Goal: Transaction & Acquisition: Download file/media

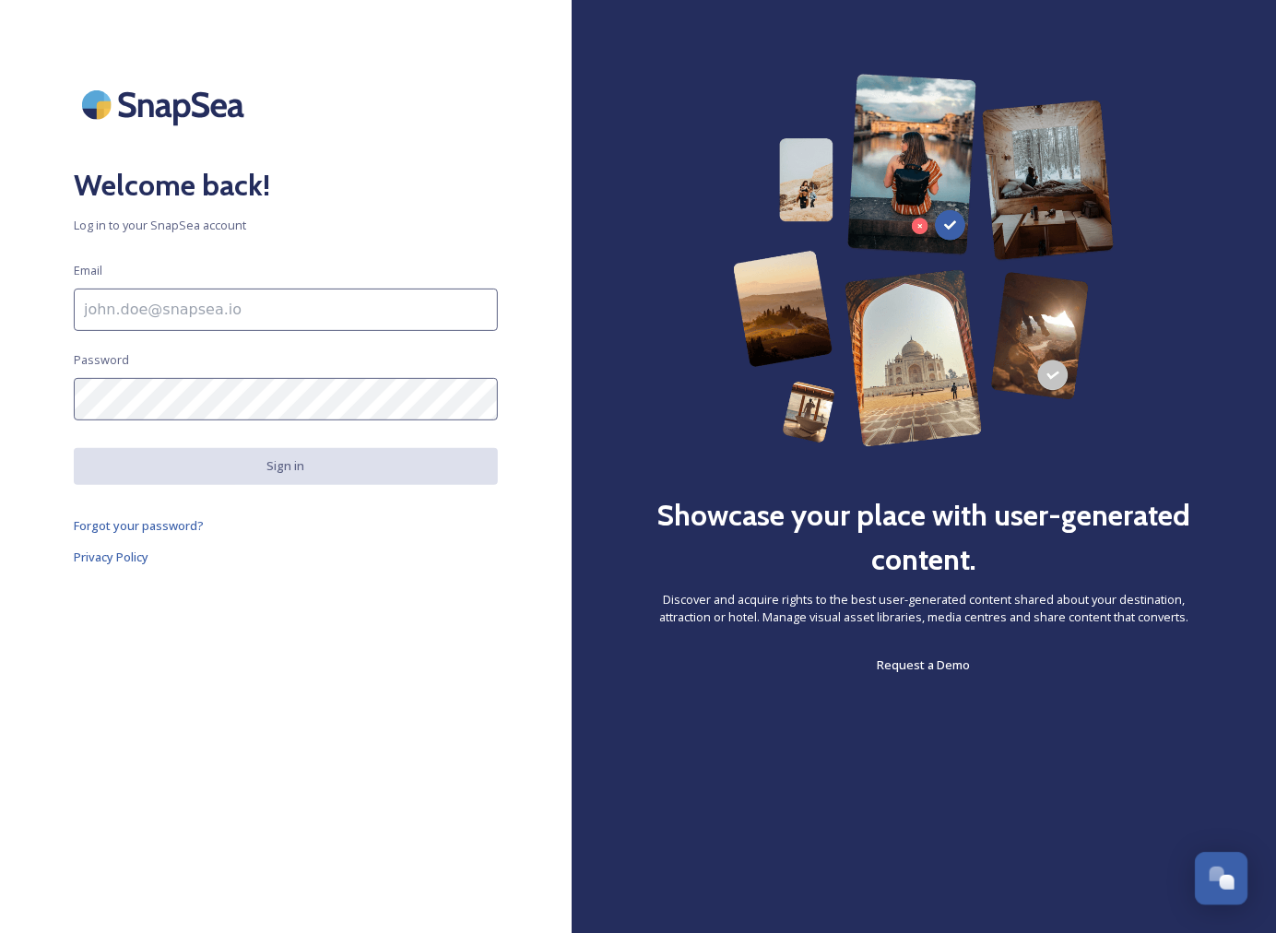
type input "[EMAIL_ADDRESS][DOMAIN_NAME]"
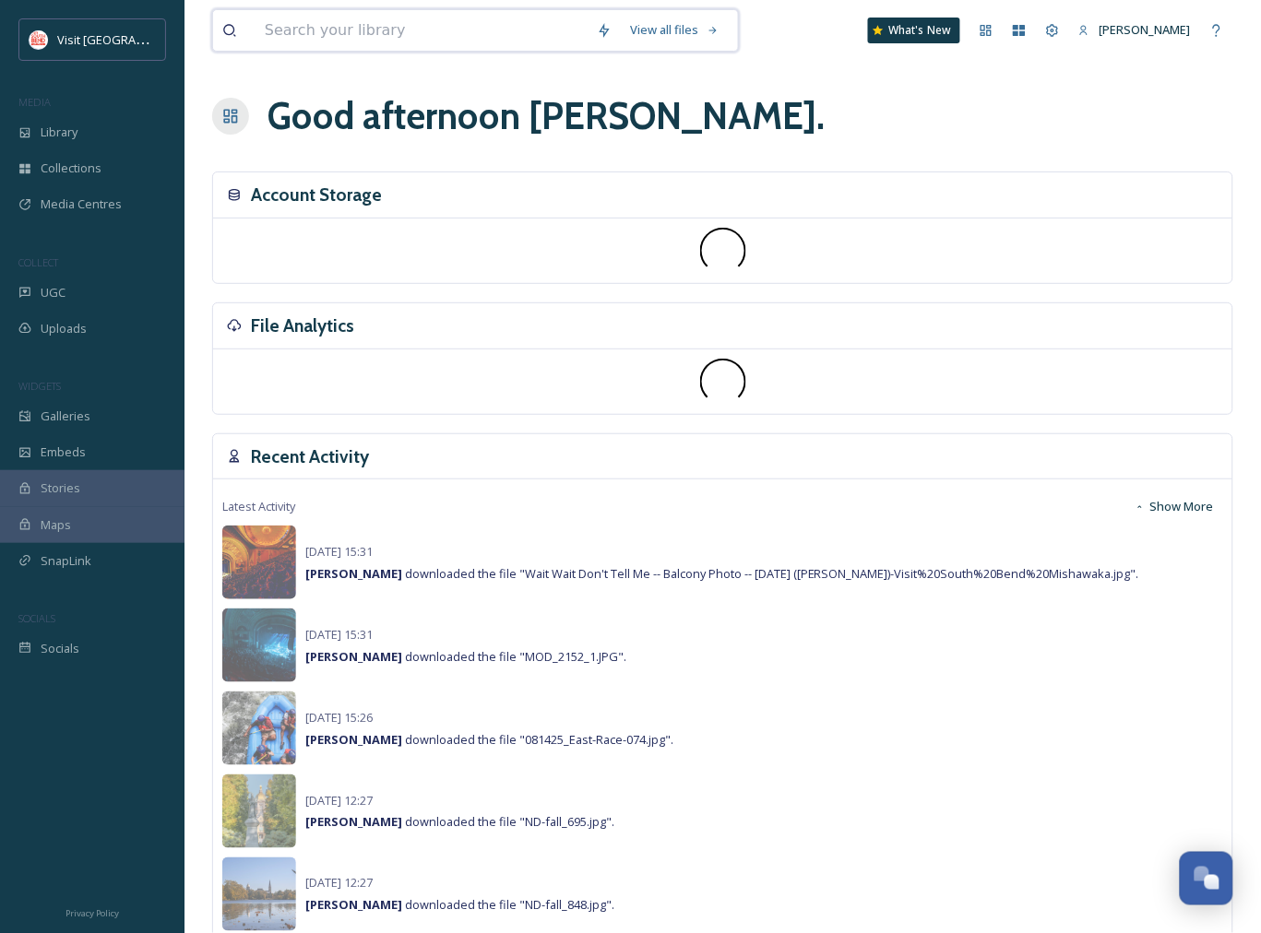
click at [306, 37] on input at bounding box center [421, 30] width 332 height 41
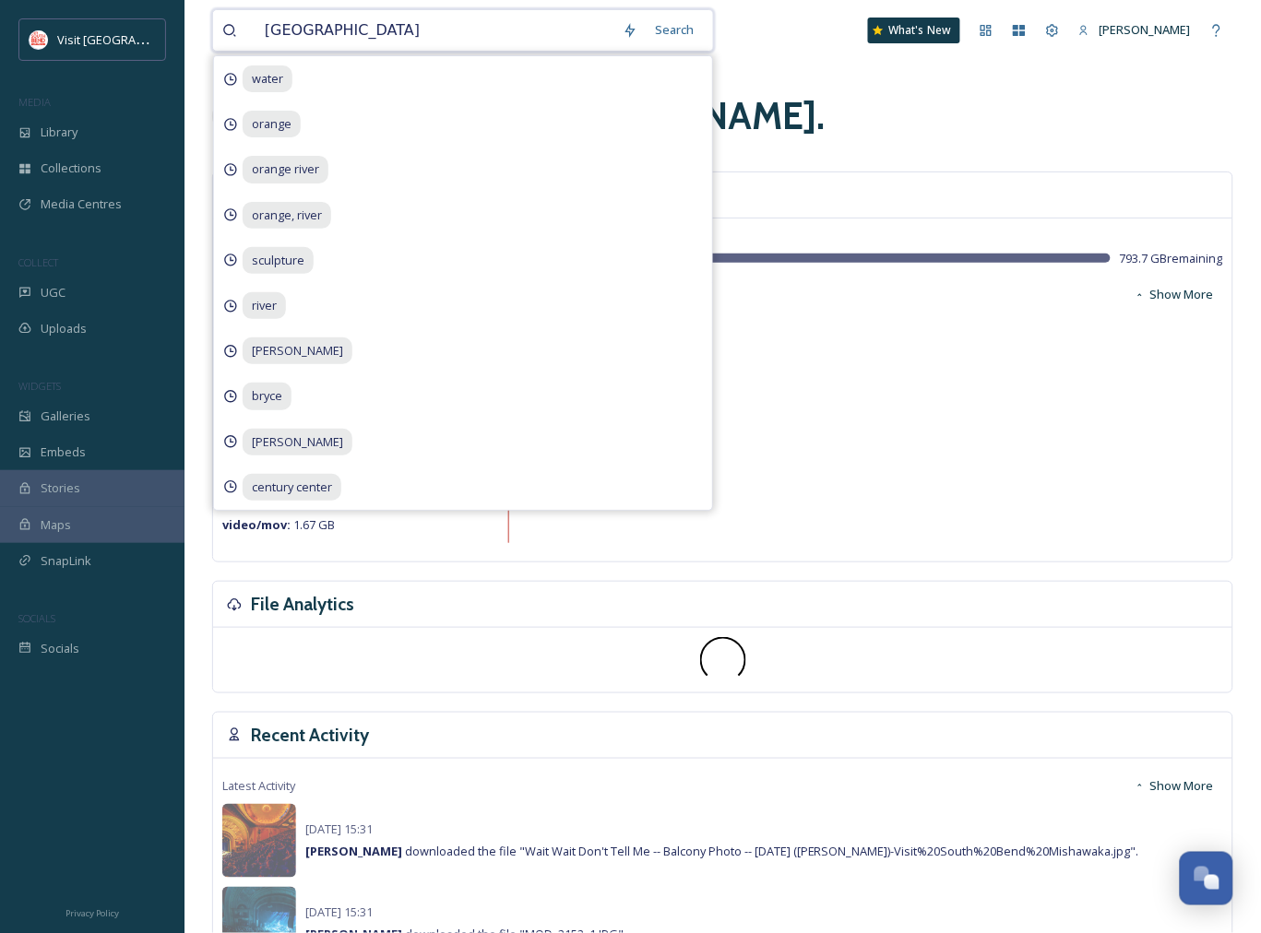
type input "Notre Dame"
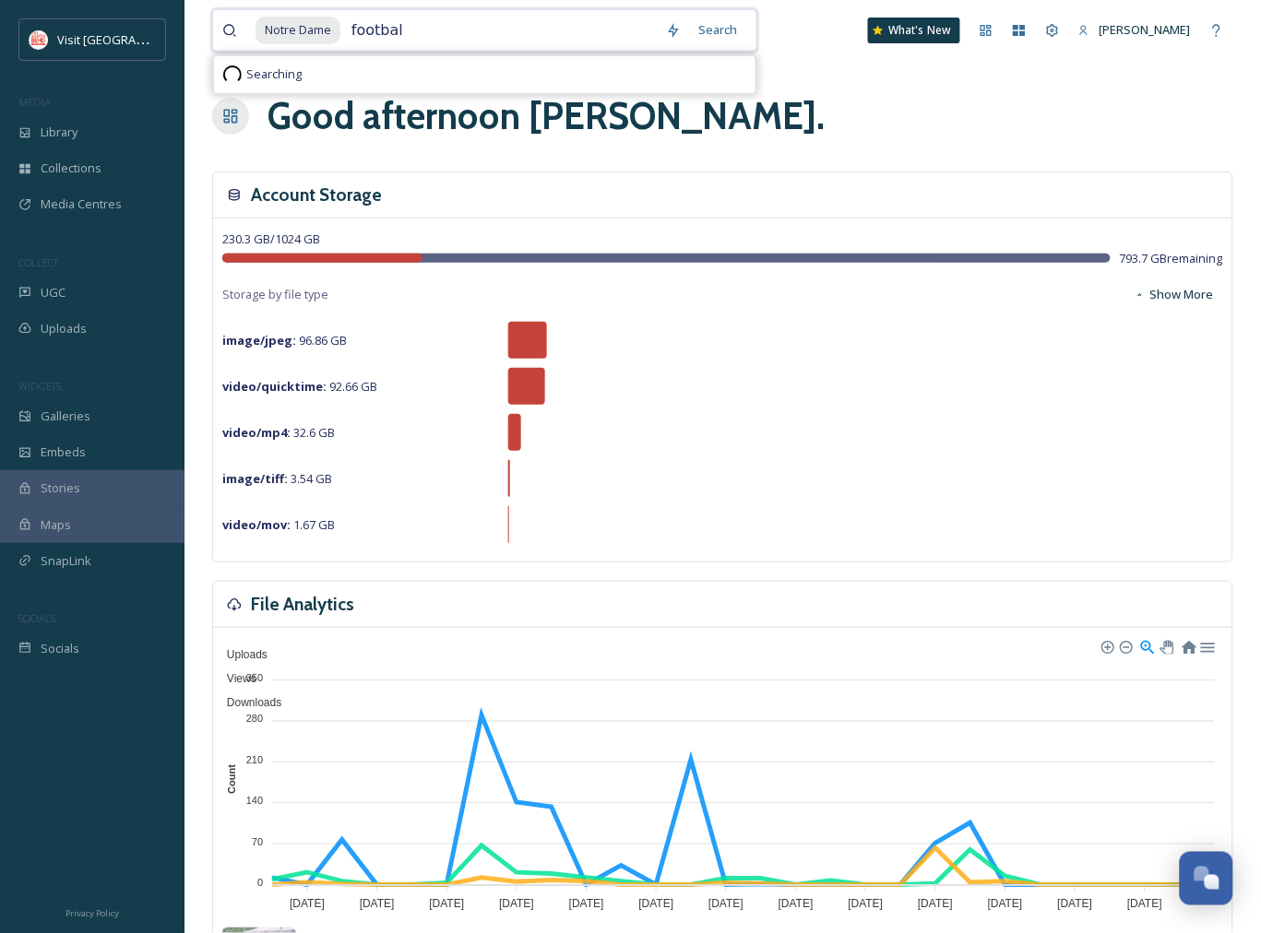
type input "football"
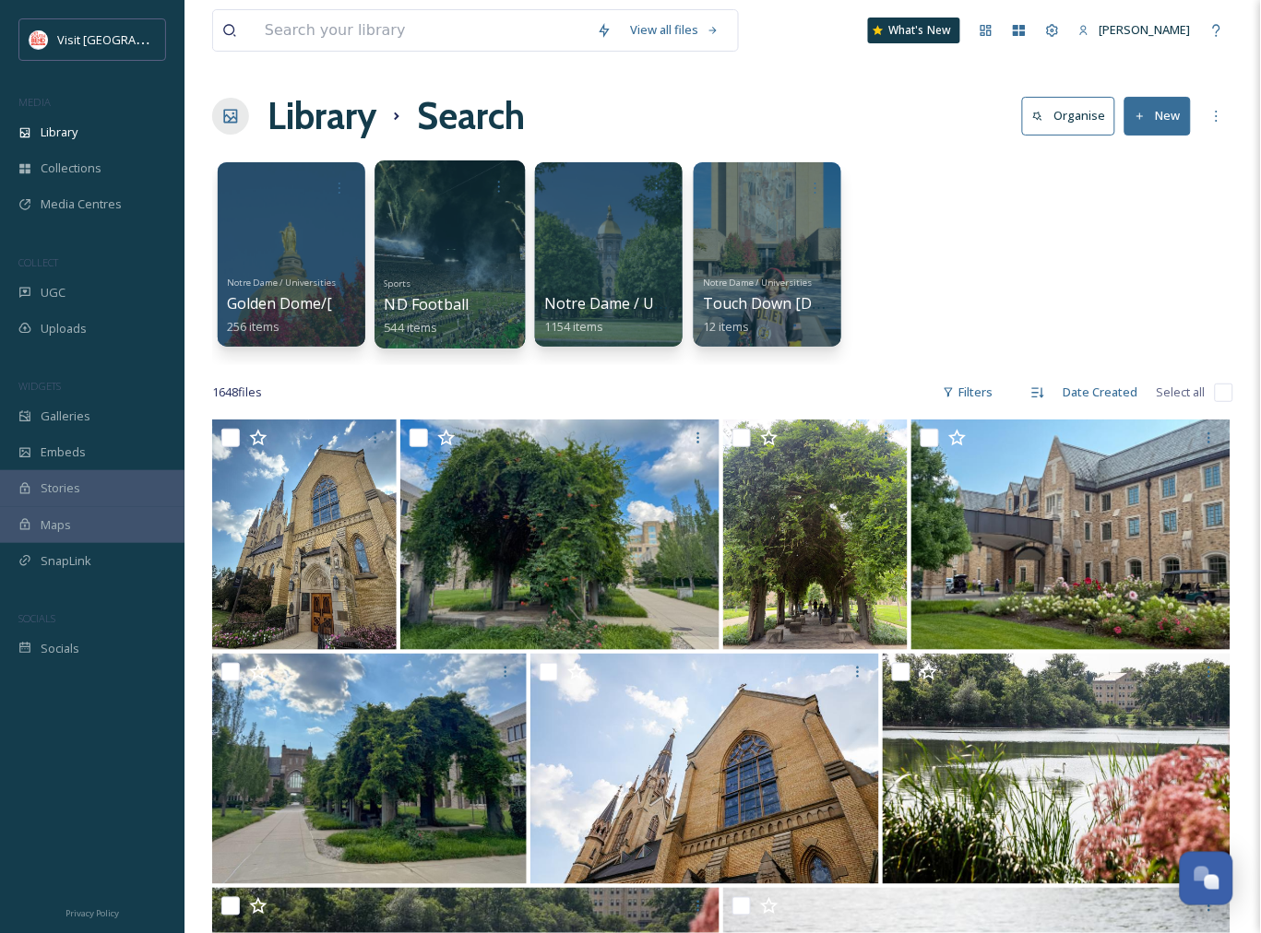
click at [468, 220] on div at bounding box center [449, 254] width 150 height 188
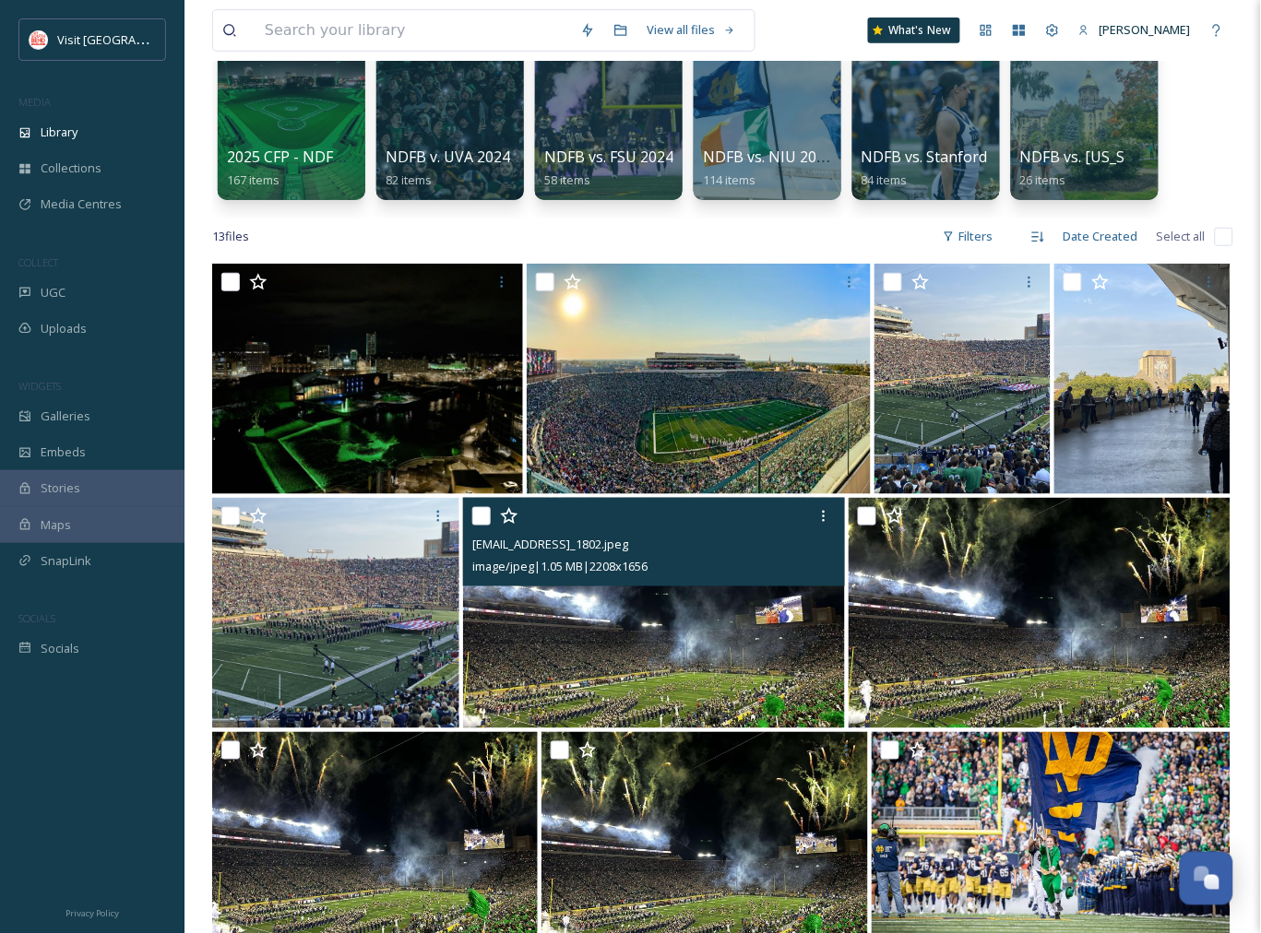
scroll to position [307, 0]
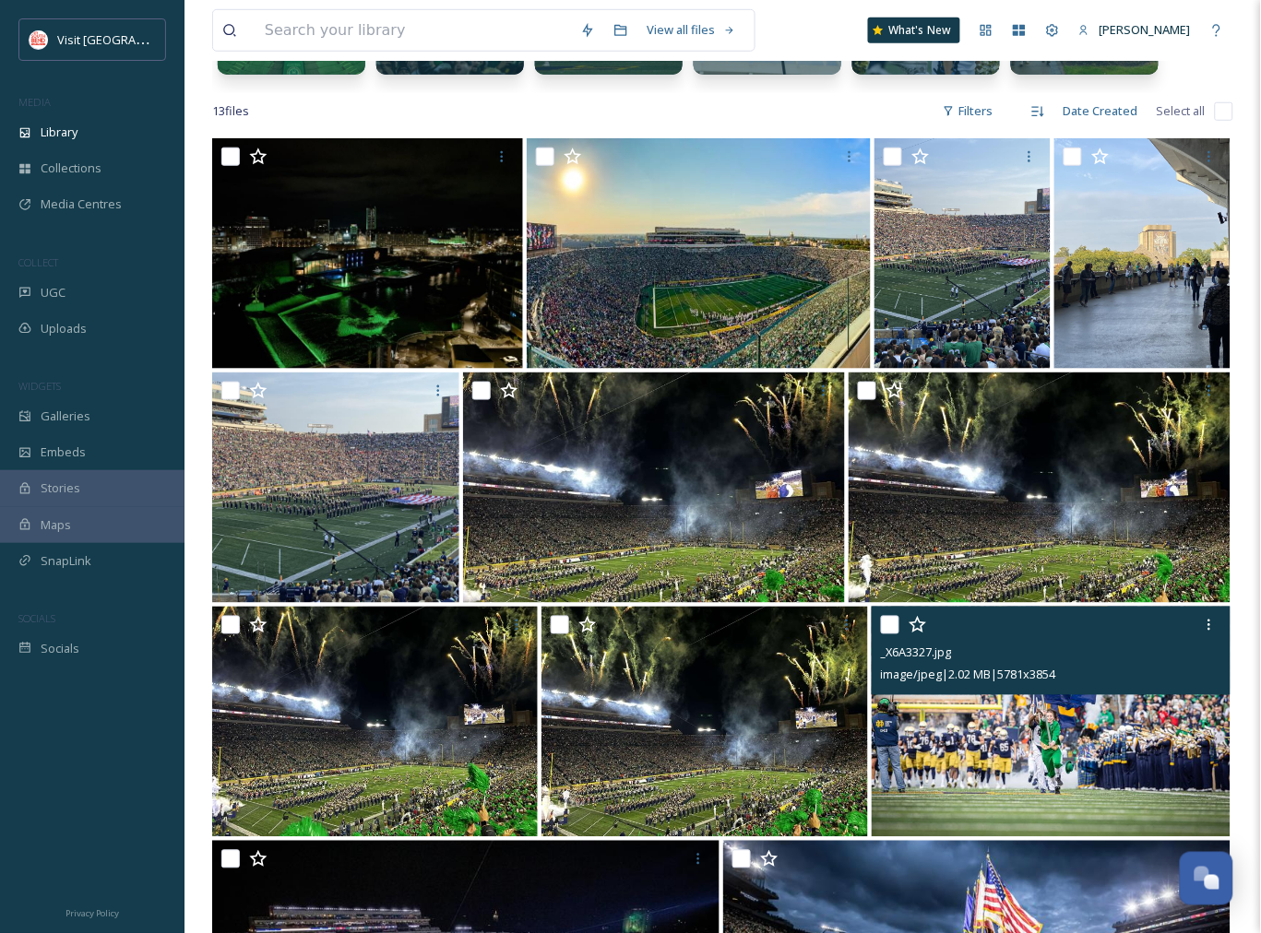
click at [1058, 736] on img at bounding box center [1051, 722] width 359 height 231
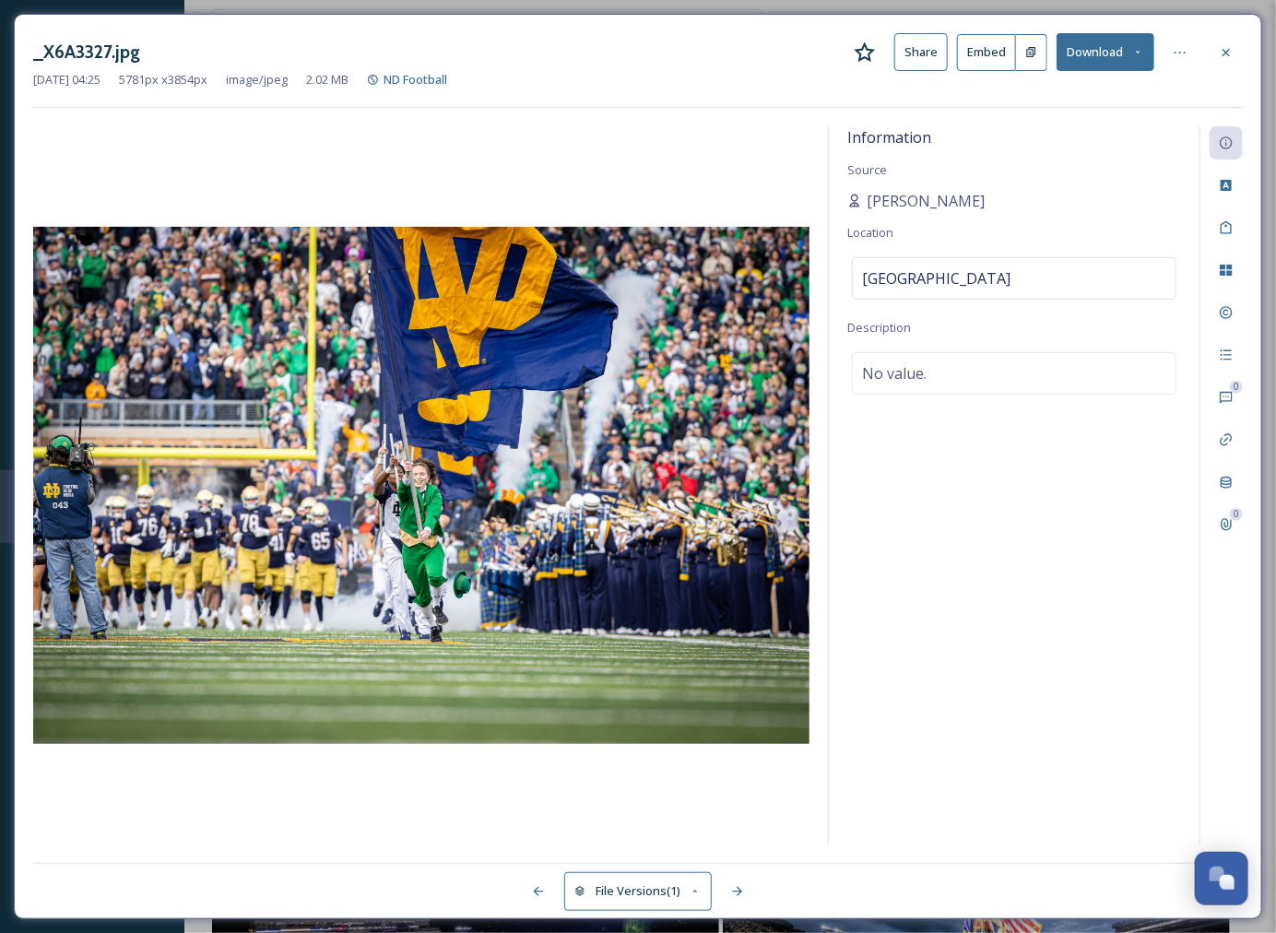
click at [1111, 47] on button "Download" at bounding box center [1106, 52] width 98 height 38
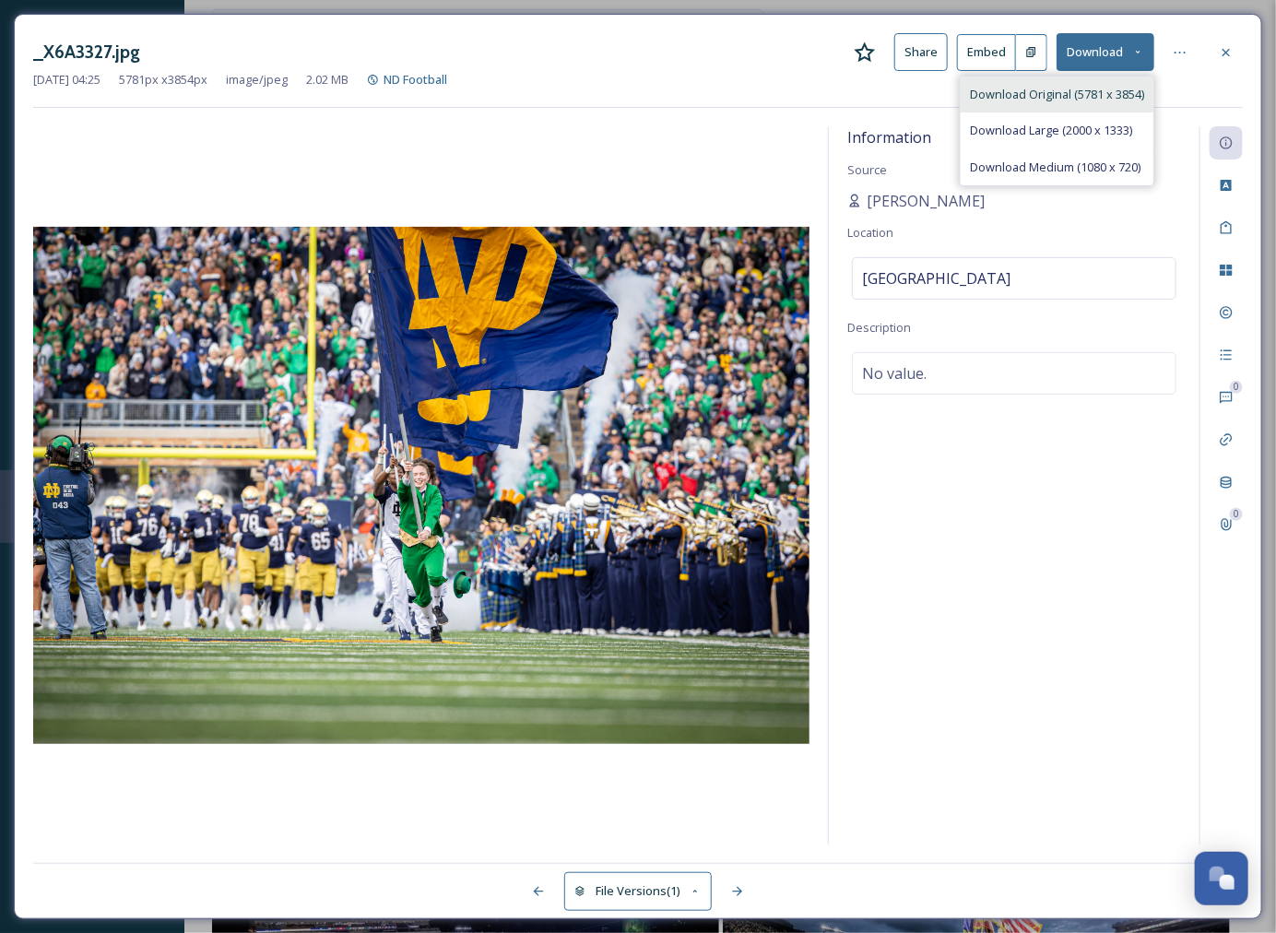
click at [1104, 90] on span "Download Original (5781 x 3854)" at bounding box center [1057, 95] width 174 height 18
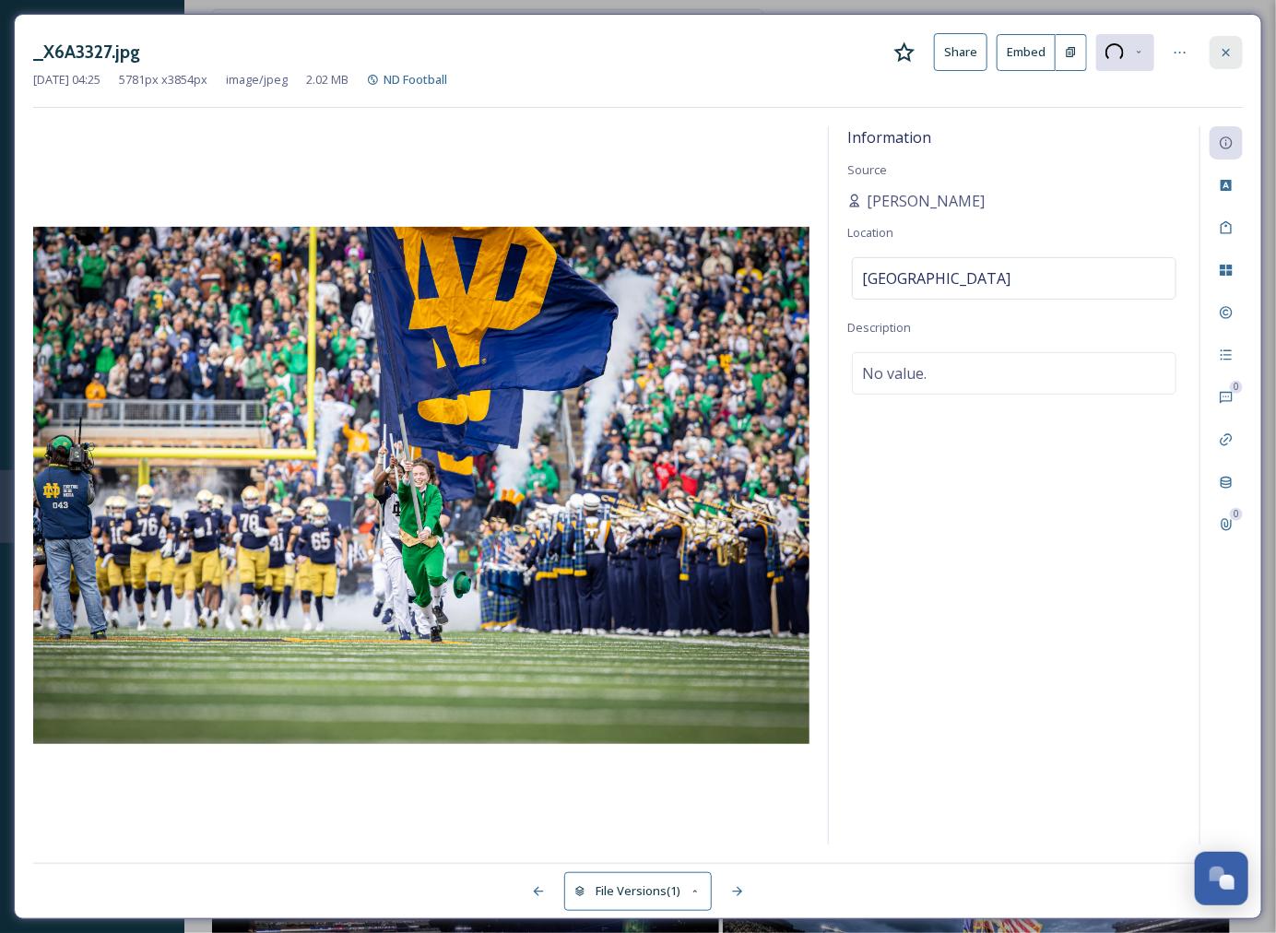
click at [1227, 51] on icon at bounding box center [1226, 51] width 7 height 7
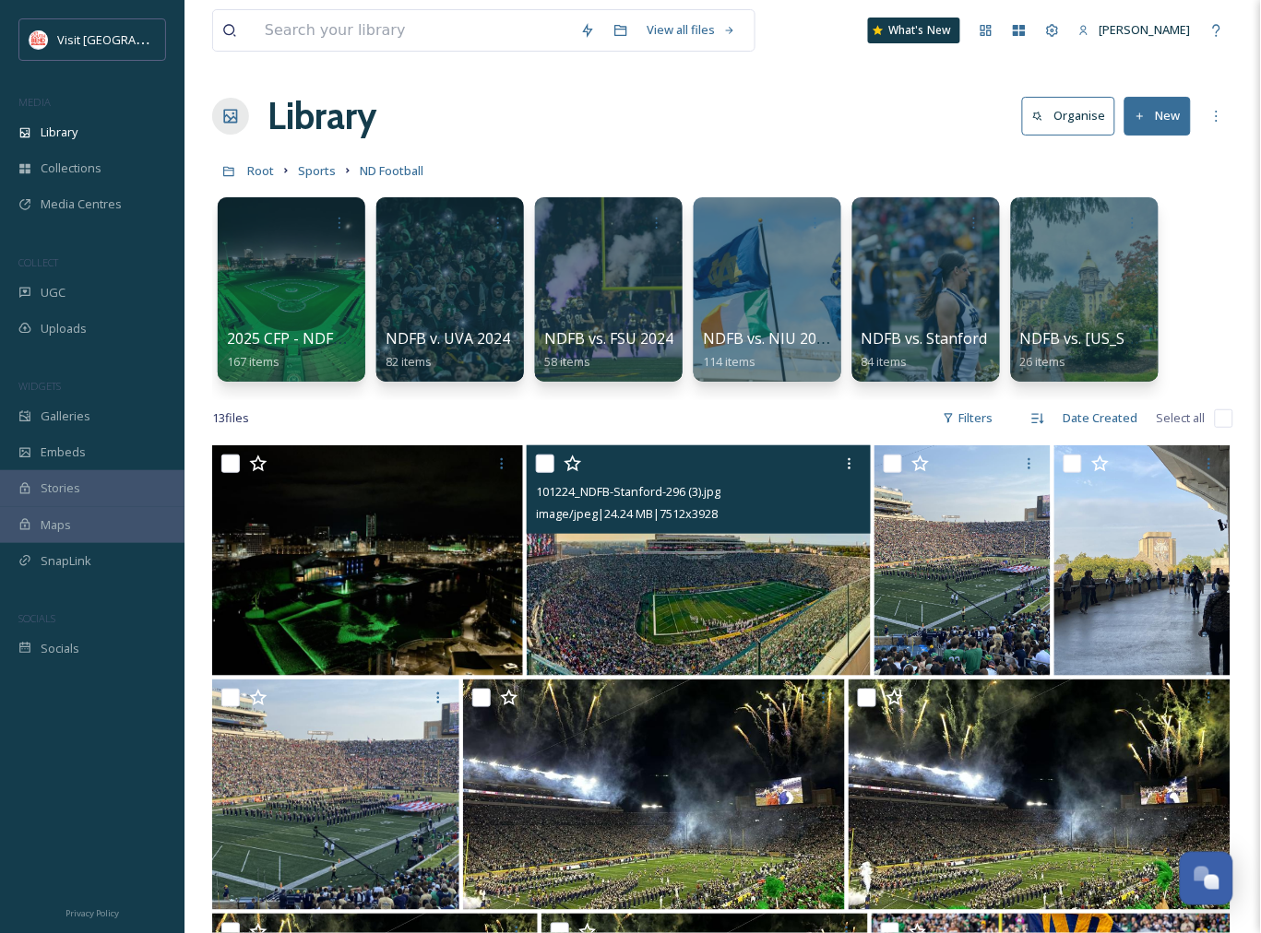
click at [749, 552] on img at bounding box center [699, 560] width 344 height 231
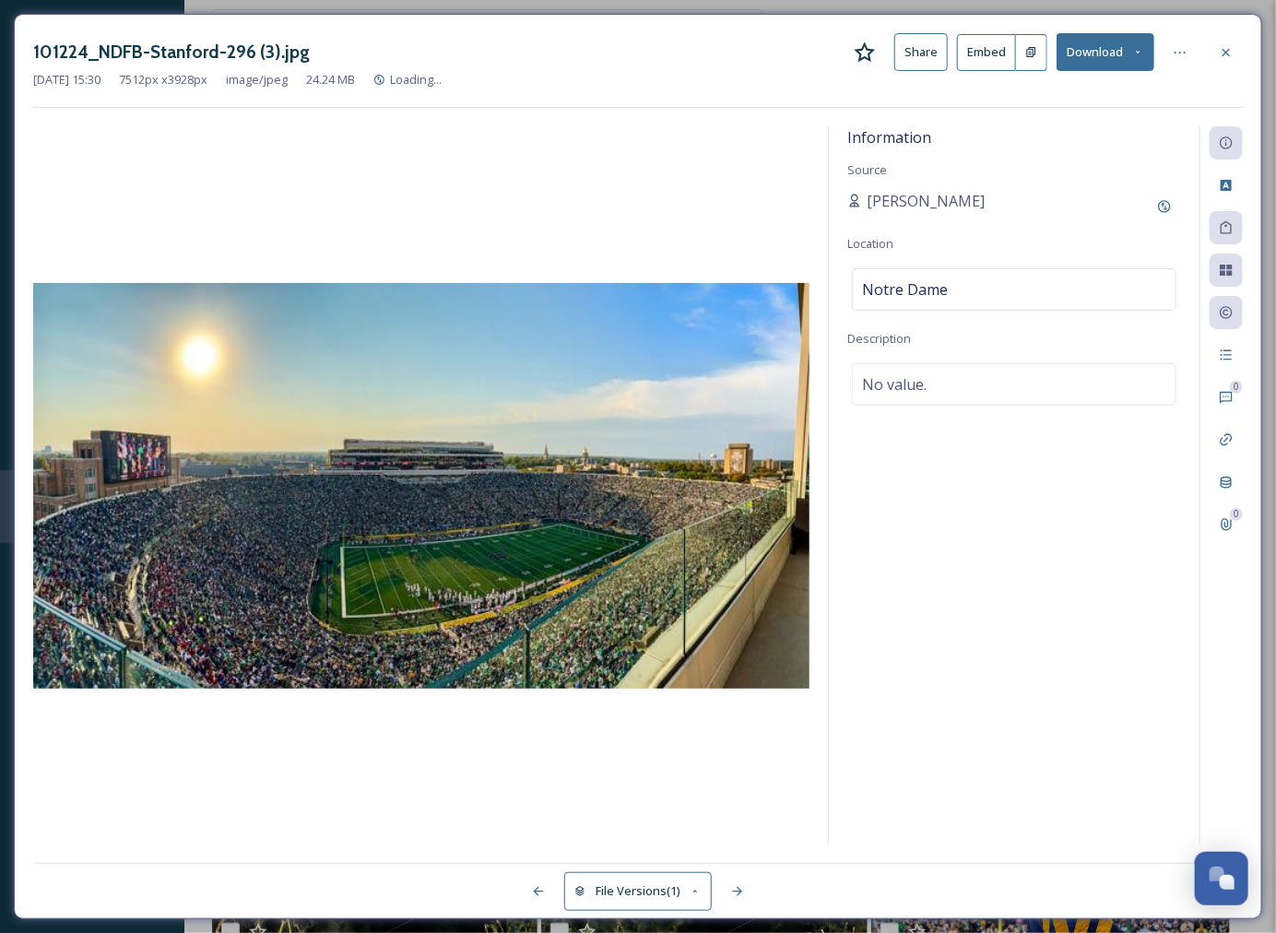
click at [1114, 52] on button "Download" at bounding box center [1106, 52] width 98 height 38
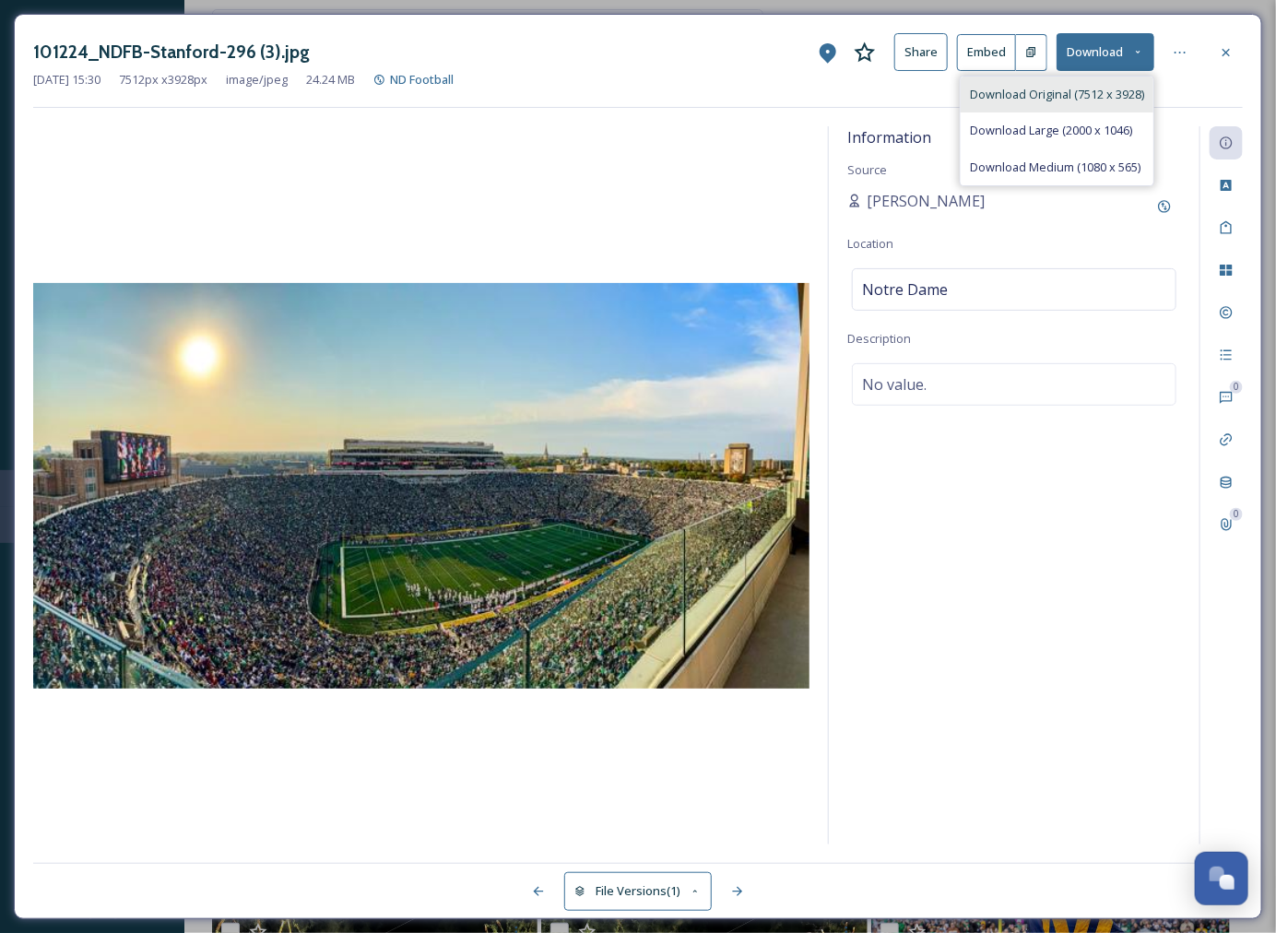
click at [1099, 94] on span "Download Original (7512 x 3928)" at bounding box center [1057, 95] width 174 height 18
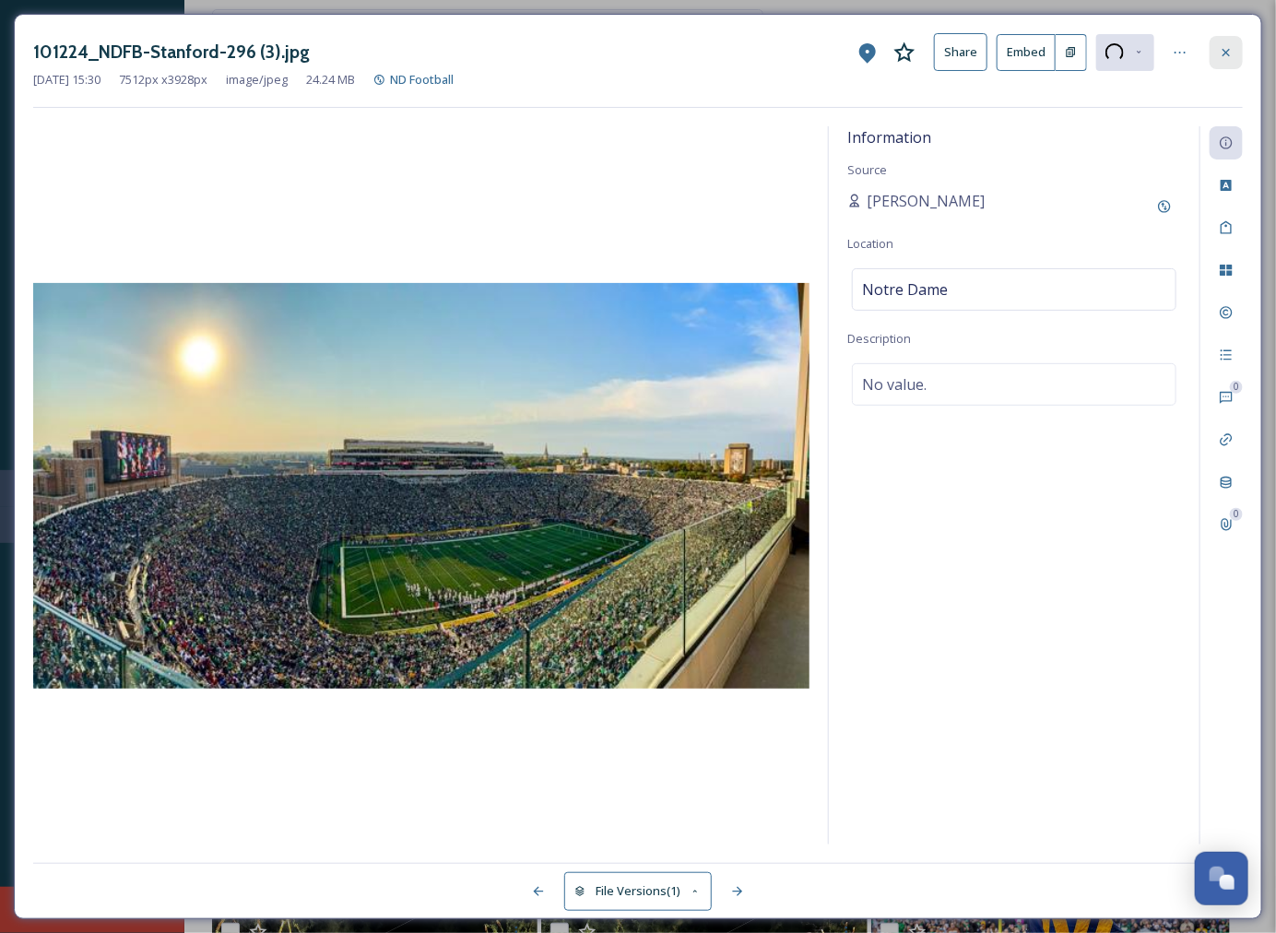
click at [1227, 53] on icon at bounding box center [1226, 52] width 15 height 15
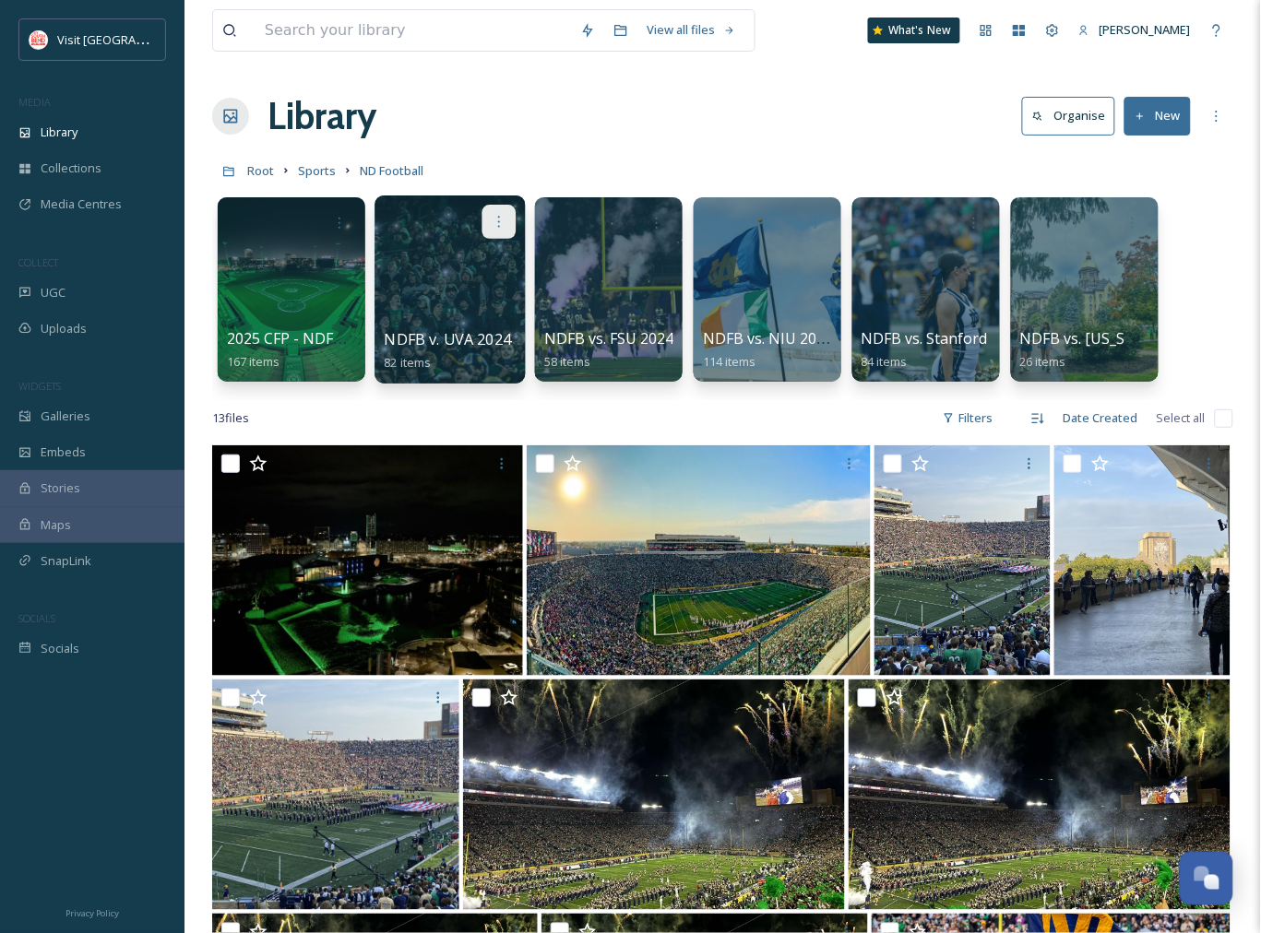
click at [482, 232] on div at bounding box center [499, 222] width 34 height 34
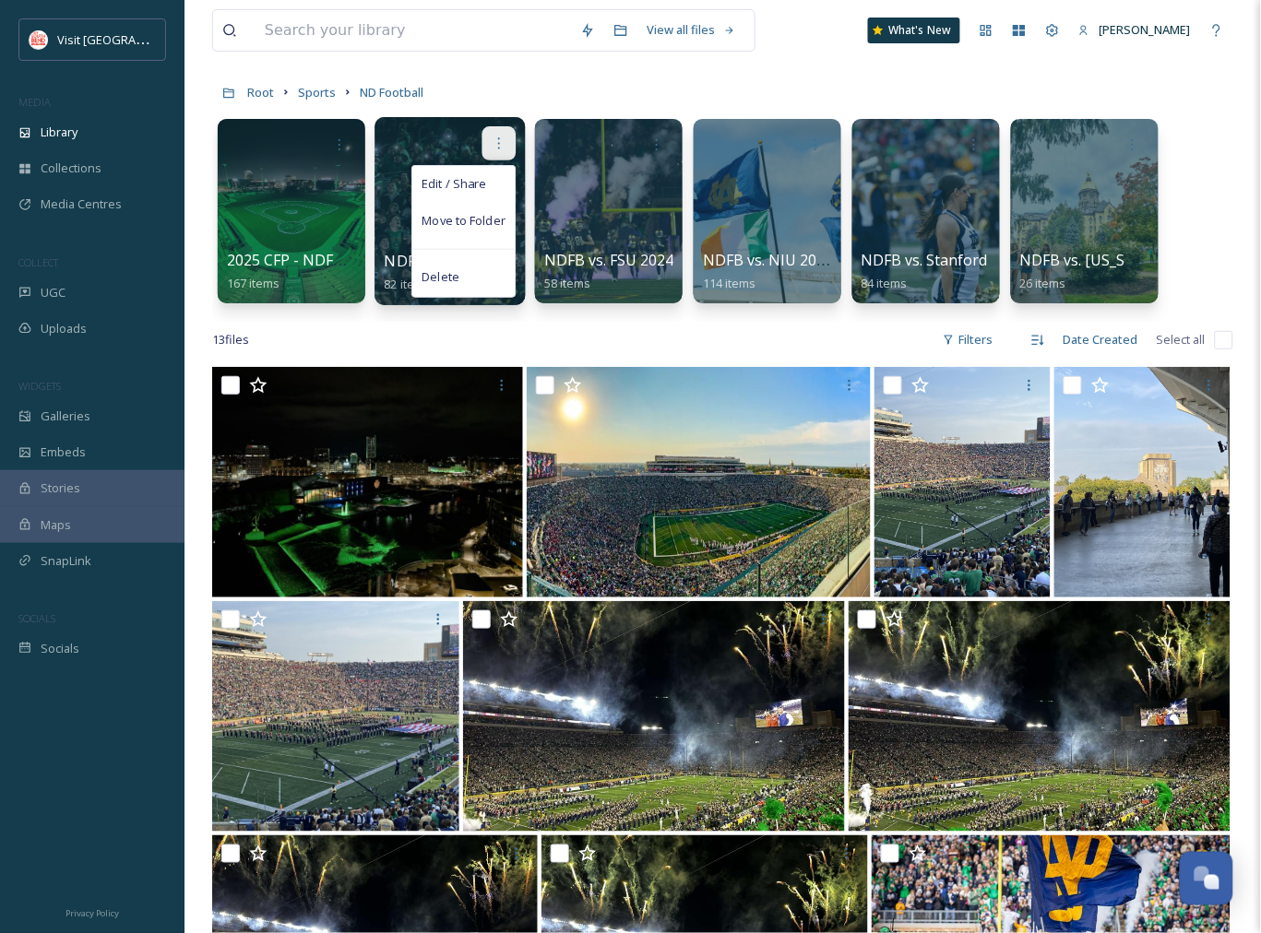
scroll to position [102, 0]
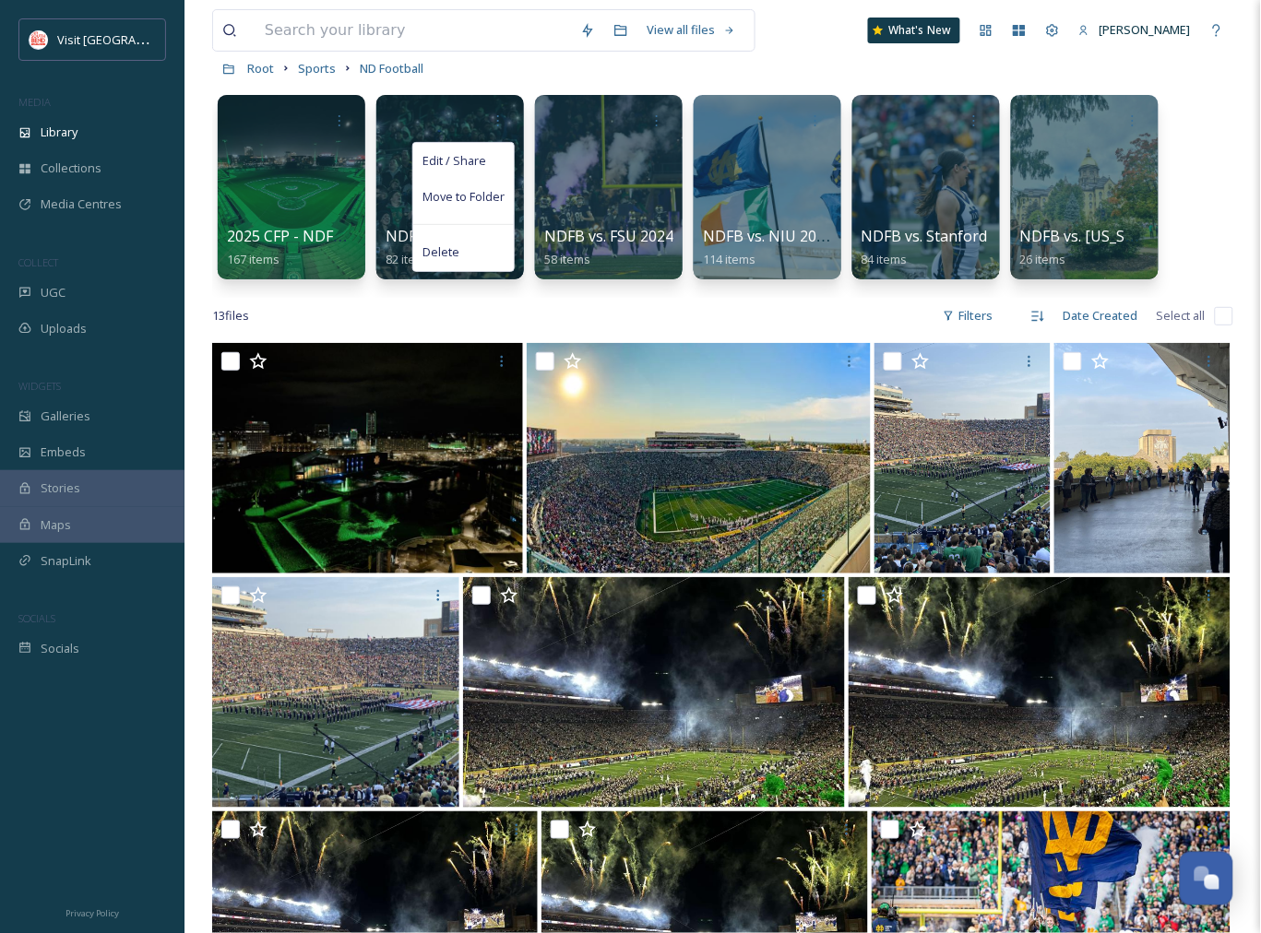
click at [428, 92] on div "2025 CFP - NDFB vs. IU 167 items Edit / Share Move to Folder Delete NDFB v. UVA…" at bounding box center [722, 192] width 1021 height 212
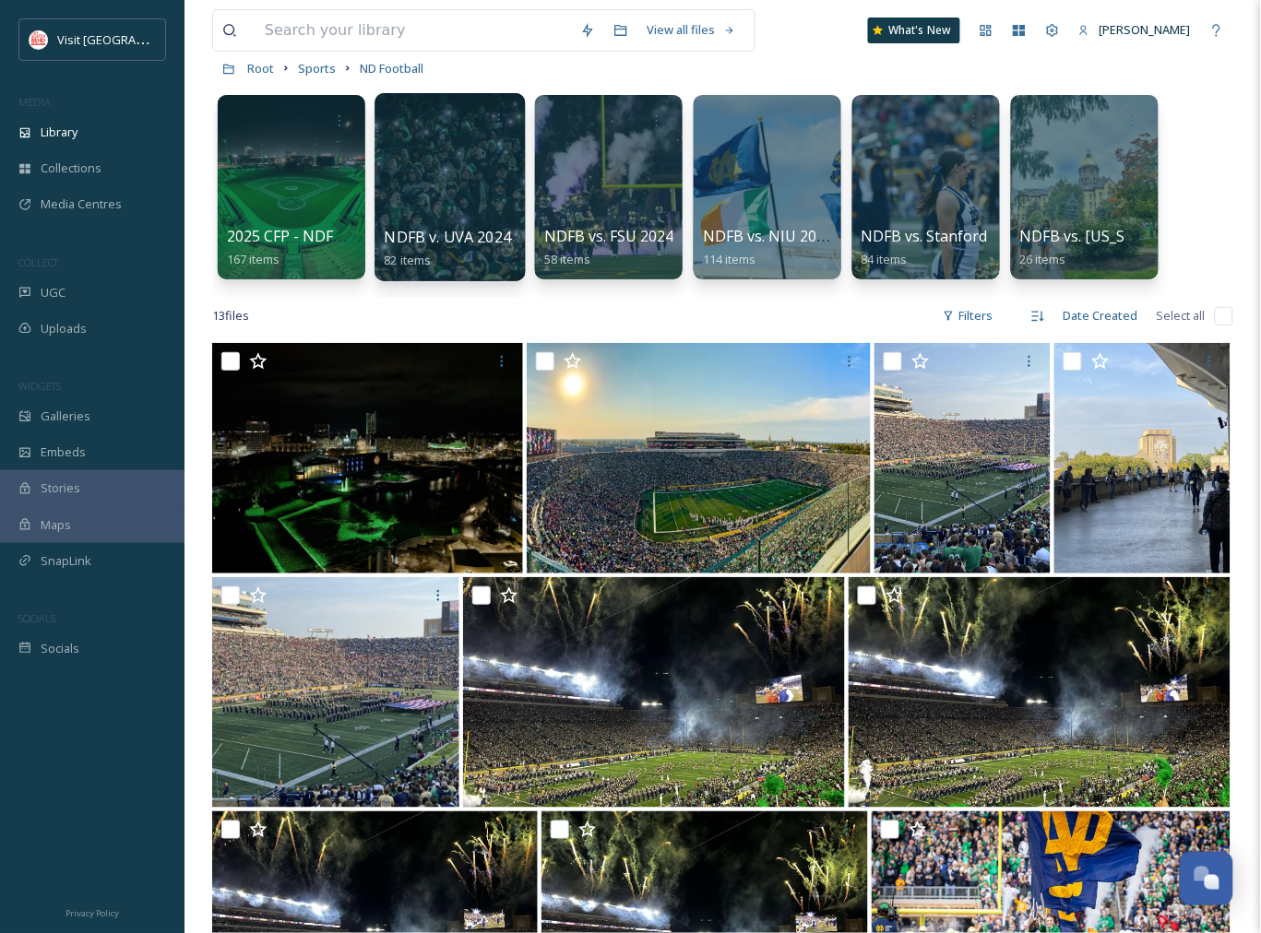
click at [432, 182] on div at bounding box center [449, 187] width 150 height 188
